Goal: Task Accomplishment & Management: Complete application form

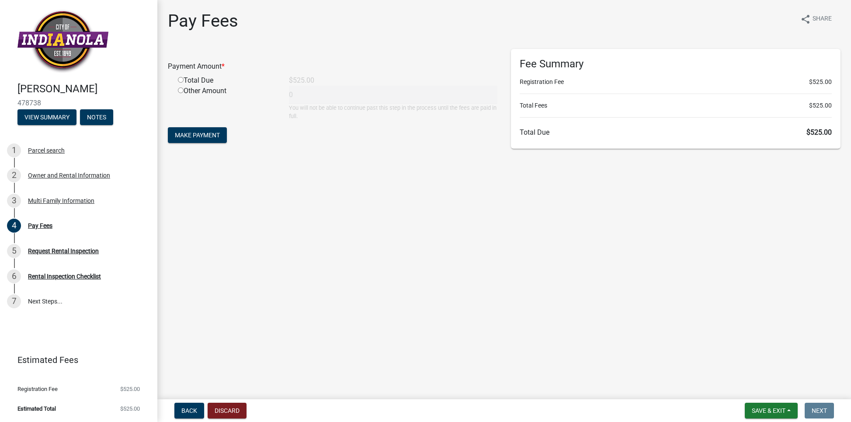
click at [181, 80] on input "radio" at bounding box center [181, 80] width 6 height 6
radio input "true"
type input "525"
click at [201, 135] on span "Make Payment" at bounding box center [197, 135] width 45 height 7
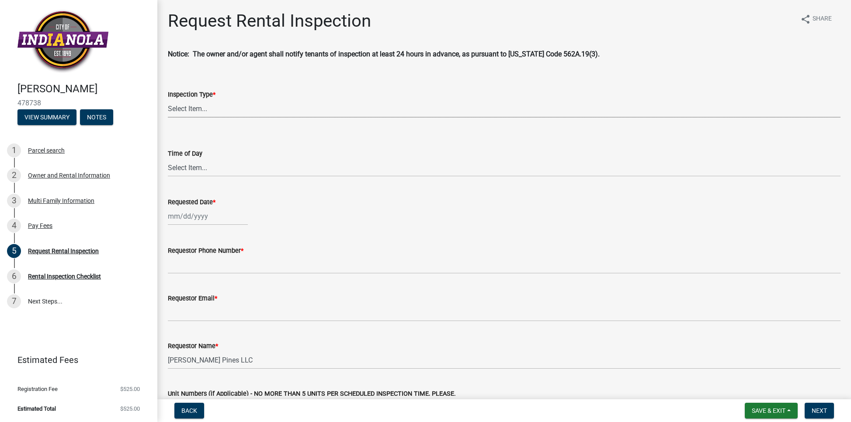
click at [210, 110] on select "Select Item... Rental Inspection" at bounding box center [504, 109] width 673 height 18
click at [168, 100] on select "Select Item... Rental Inspection" at bounding box center [504, 109] width 673 height 18
select select "b959d790-e5ea-4503-81e8-7f17c022e9fc"
click at [205, 167] on select "Select Item... AM PM" at bounding box center [504, 168] width 673 height 18
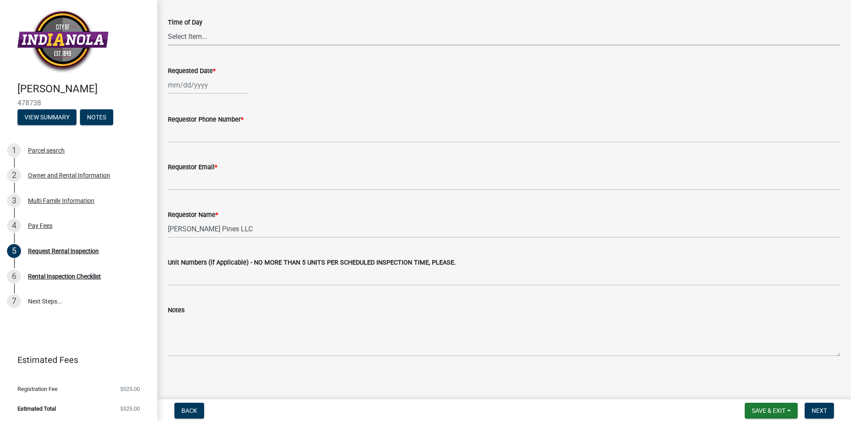
scroll to position [133, 0]
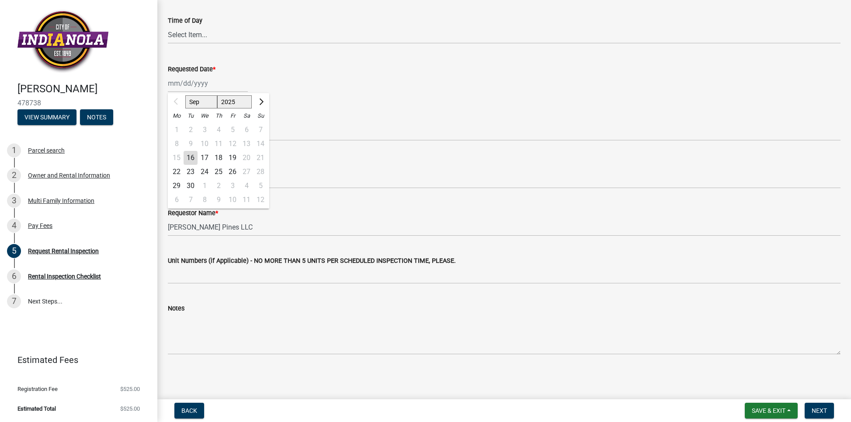
click at [200, 90] on div "Sep Oct Nov [DATE] 2026 2027 2028 2029 2030 2031 2032 2033 2034 2035 2036 2037 …" at bounding box center [208, 83] width 80 height 18
click at [193, 172] on div "23" at bounding box center [191, 172] width 14 height 14
type input "[DATE]"
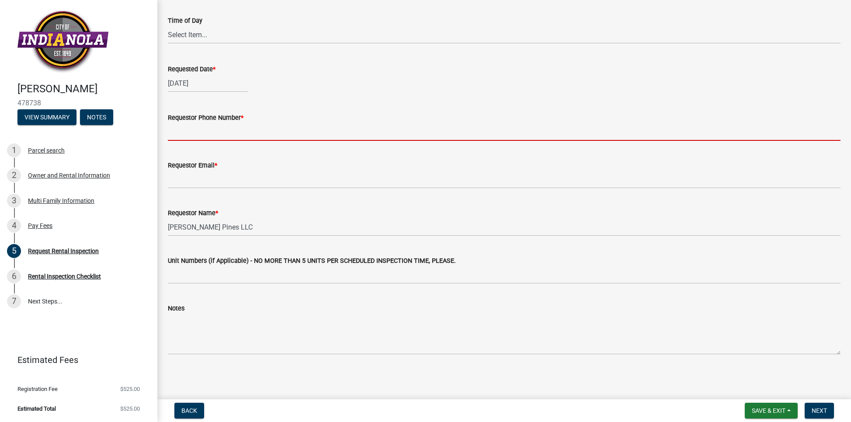
click at [217, 134] on input "Requestor Phone Number *" at bounding box center [504, 132] width 673 height 18
click at [205, 34] on select "Select Item... AM PM" at bounding box center [504, 35] width 673 height 18
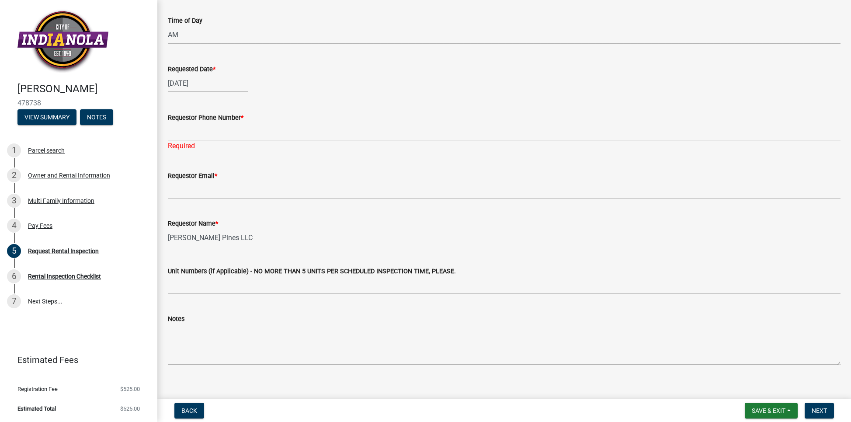
click at [168, 26] on select "Select Item... AM PM" at bounding box center [504, 35] width 673 height 18
select select "843ebab2-59e7-4208-955a-d78dd632208f"
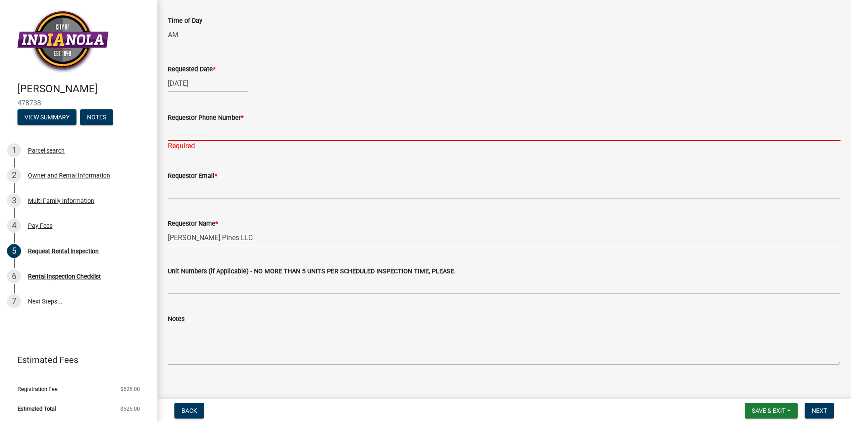
click at [199, 133] on input "Requestor Phone Number *" at bounding box center [504, 132] width 673 height 18
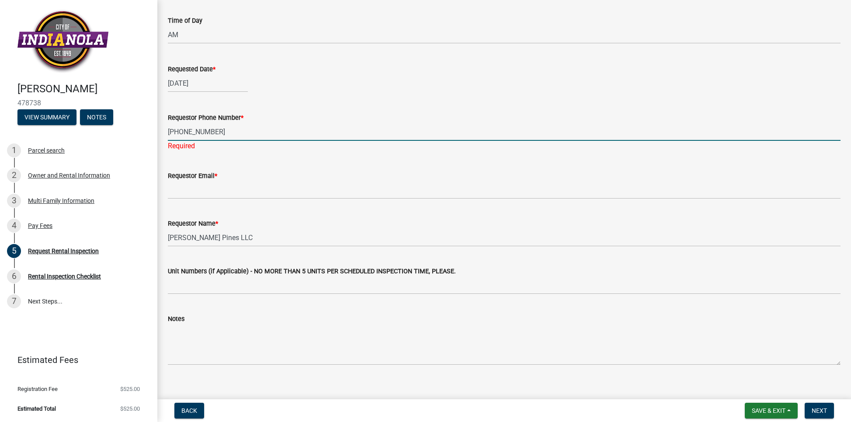
type input "[PHONE_NUMBER]"
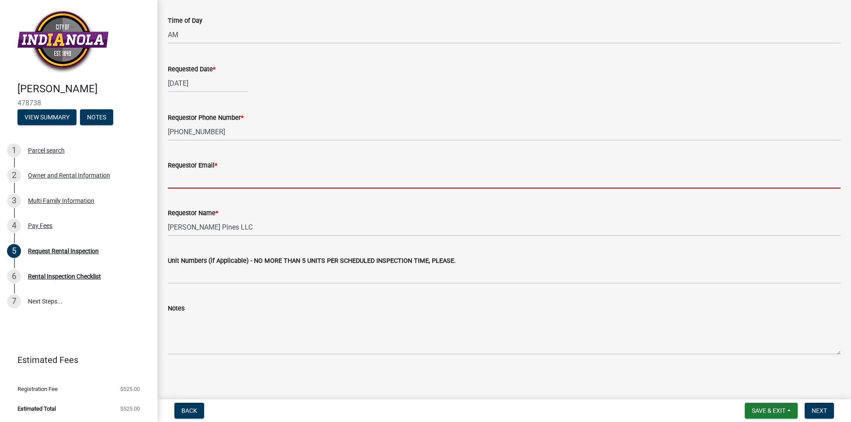
click at [187, 195] on wm-data-entity-input-list "Notice: The owner and/or agent shall notify tenants of inspection at least 24 h…" at bounding box center [504, 138] width 673 height 445
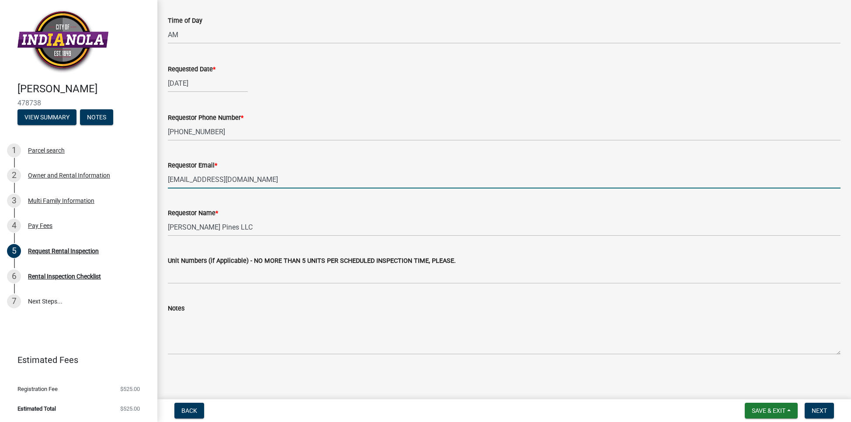
type input "[EMAIL_ADDRESS][DOMAIN_NAME]"
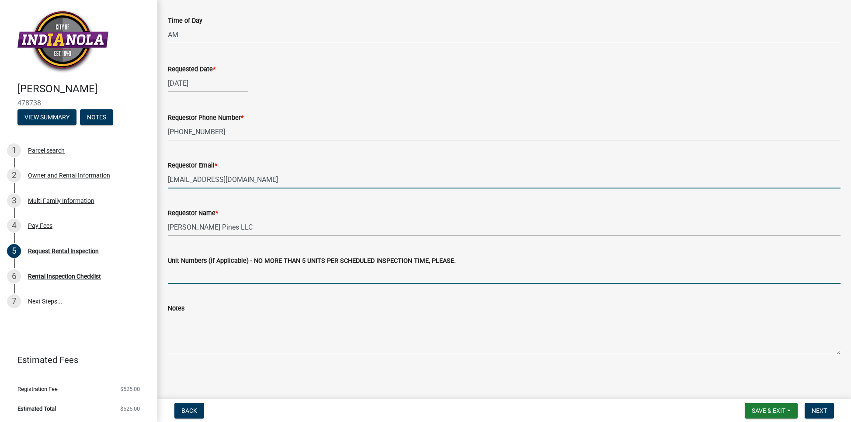
click at [204, 270] on input "Unit Numbers (if Applicable) - NO MORE THAN 5 UNITS PER SCHEDULED INSPECTION TI…" at bounding box center [504, 275] width 673 height 18
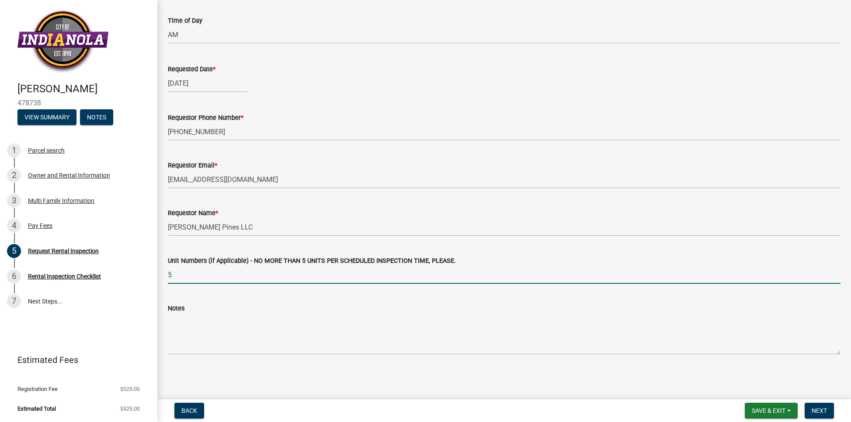
type input "5"
click at [201, 288] on wm-data-entity-input "Unit Numbers (if Applicable) - NO MORE THAN 5 UNITS PER SCHEDULED INSPECTION TI…" at bounding box center [504, 267] width 673 height 48
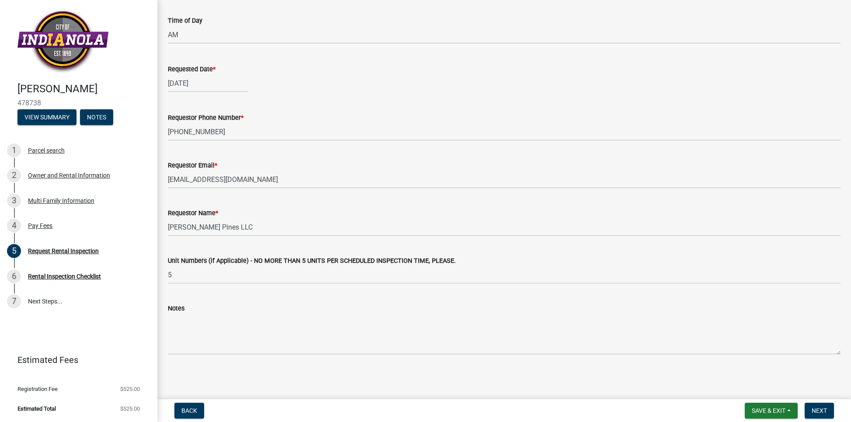
click at [202, 294] on div "Notes" at bounding box center [504, 323] width 673 height 64
click at [205, 302] on div "Notes" at bounding box center [504, 323] width 673 height 64
click at [207, 311] on div "Notes" at bounding box center [504, 308] width 673 height 10
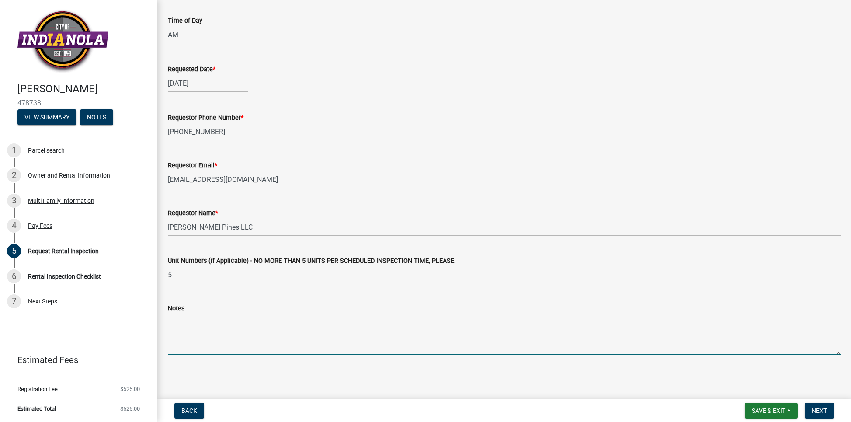
click at [210, 315] on textarea "Notes" at bounding box center [504, 333] width 673 height 41
click at [375, 320] on textarea "[PERSON_NAME], this inspection request is for both 1610 w 3rd and 1611 w3rd to …" at bounding box center [504, 333] width 673 height 41
type textarea "[PERSON_NAME], this inspection request is for both 1610 w 3rd and 1611 w3rd 16 …"
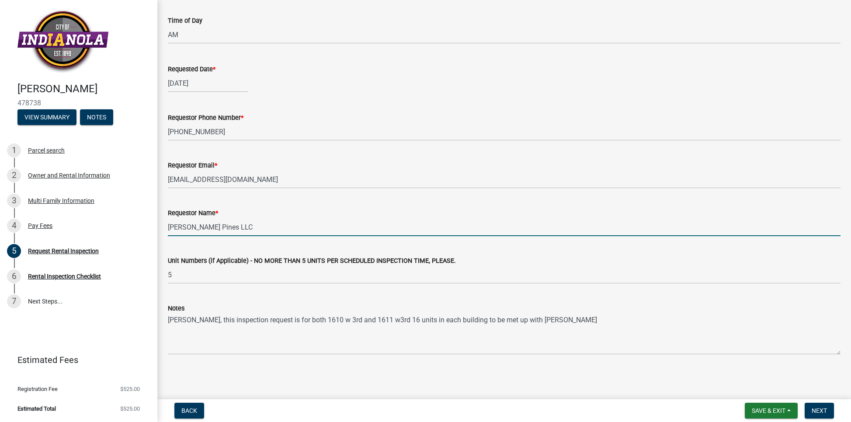
click at [235, 229] on input "[PERSON_NAME] Pines LLC" at bounding box center [504, 227] width 673 height 18
click at [222, 226] on input "[PERSON_NAME] Pines LLC "Lubi"" at bounding box center [504, 227] width 673 height 18
type input "[PERSON_NAME] Pines LLC "Lubi""
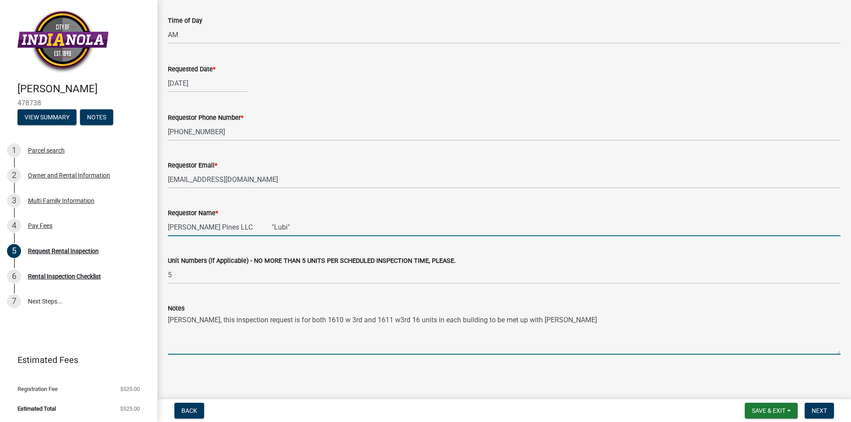
click at [266, 316] on textarea "[PERSON_NAME], this inspection request is for both 1610 w 3rd and 1611 w3rd 16 …" at bounding box center [504, 333] width 673 height 41
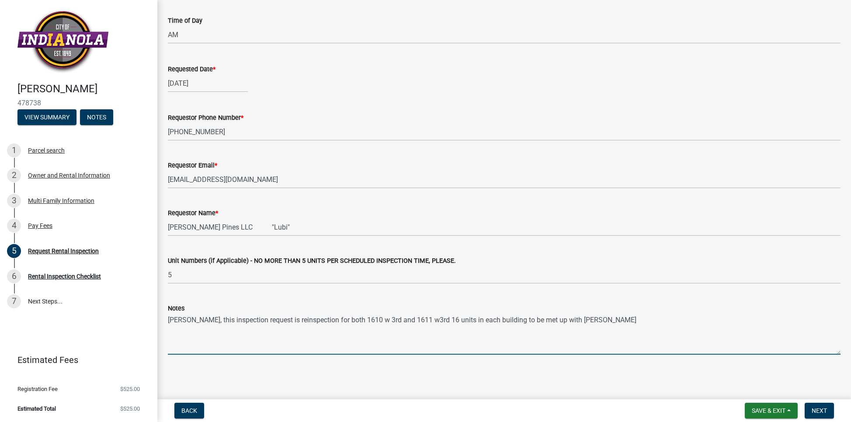
click at [566, 319] on textarea "[PERSON_NAME], this inspection request is reinspection for both 1610 w 3rd and …" at bounding box center [504, 333] width 673 height 41
type textarea "[PERSON_NAME], this inspection request is reinspection for both 1610 w 3rd and …"
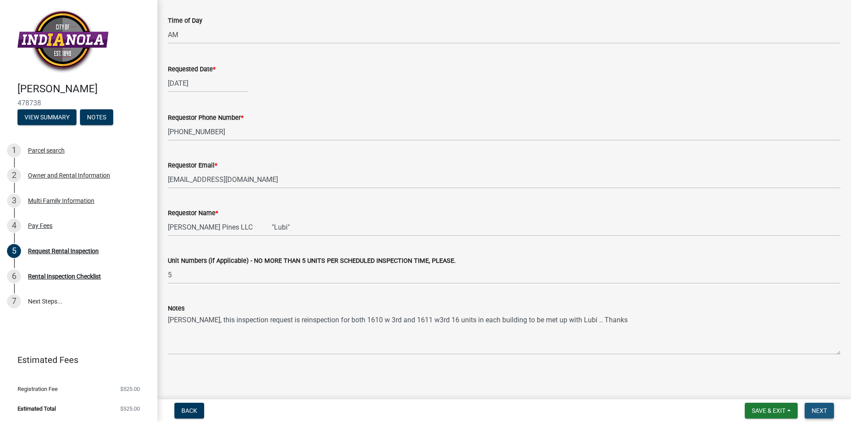
click at [818, 408] on span "Next" at bounding box center [819, 410] width 15 height 7
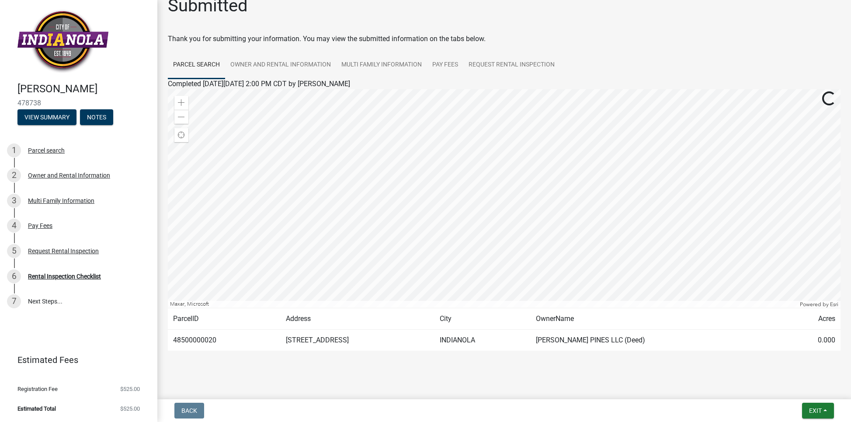
scroll to position [22, 0]
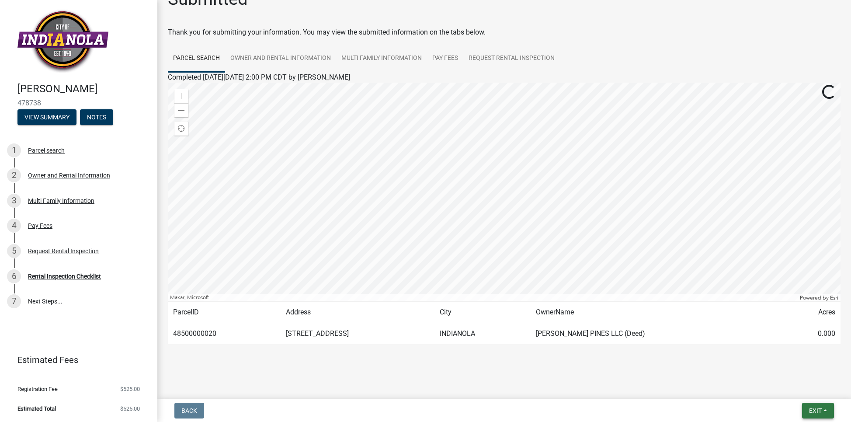
click at [812, 409] on span "Exit" at bounding box center [815, 410] width 13 height 7
click at [789, 388] on button "Save & Exit" at bounding box center [799, 387] width 70 height 21
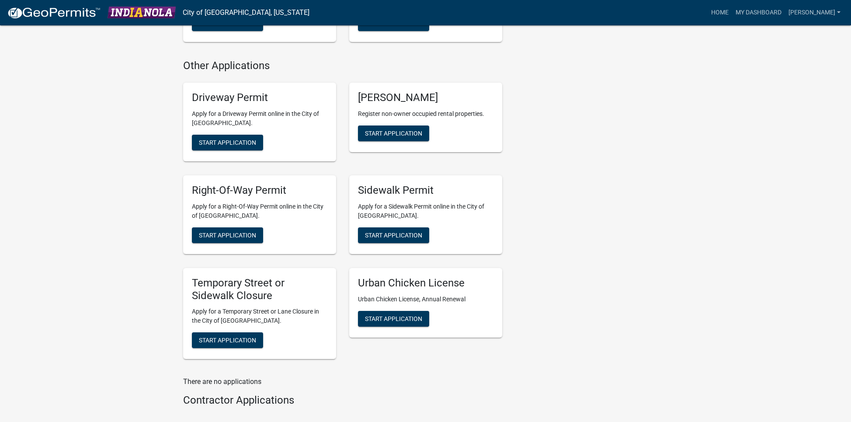
scroll to position [590, 0]
